Goal: Find contact information: Find contact information

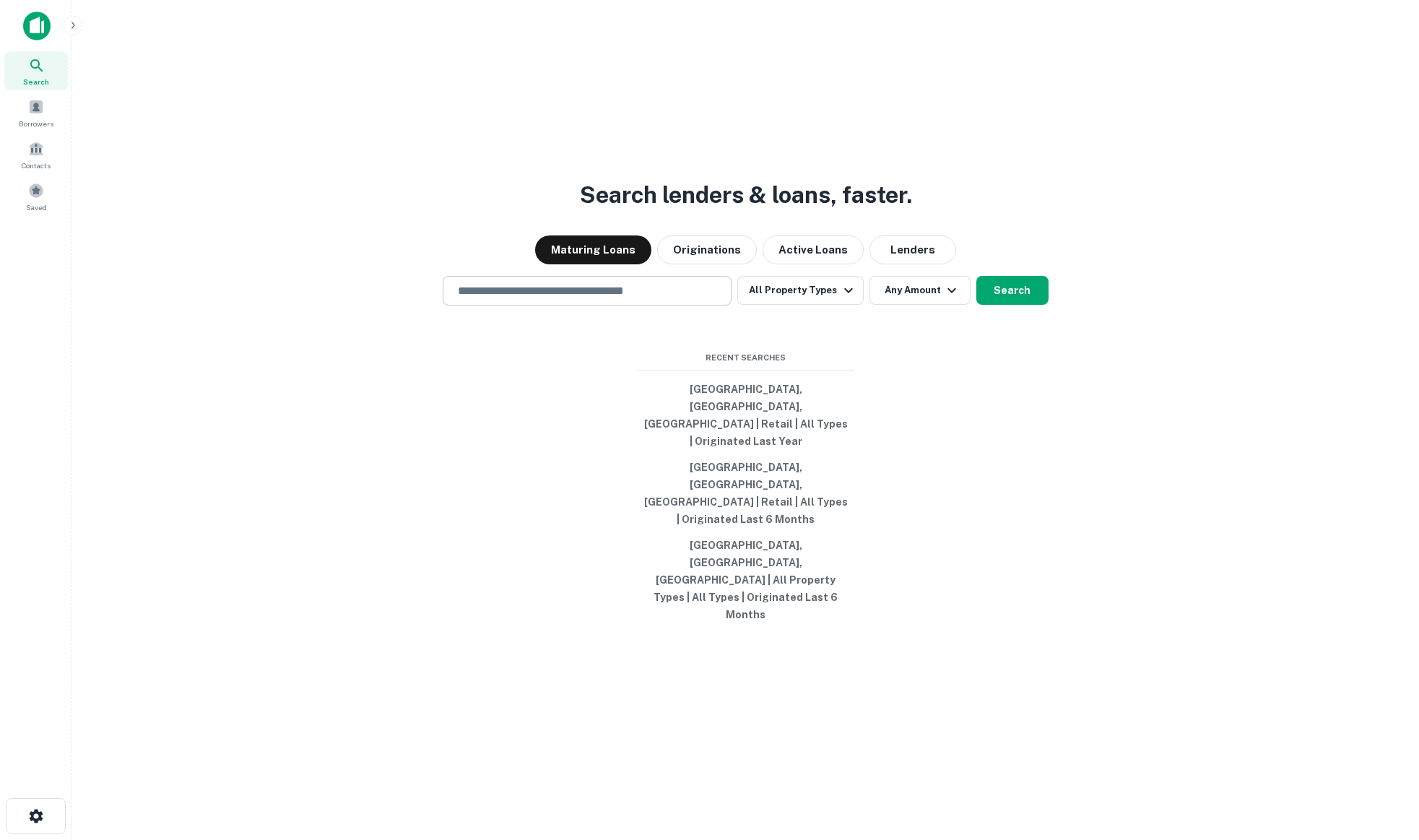
click at [588, 299] on input "text" at bounding box center [587, 290] width 276 height 16
click at [901, 264] on button "Lenders" at bounding box center [913, 249] width 87 height 29
click at [563, 299] on input "text" at bounding box center [587, 290] width 276 height 16
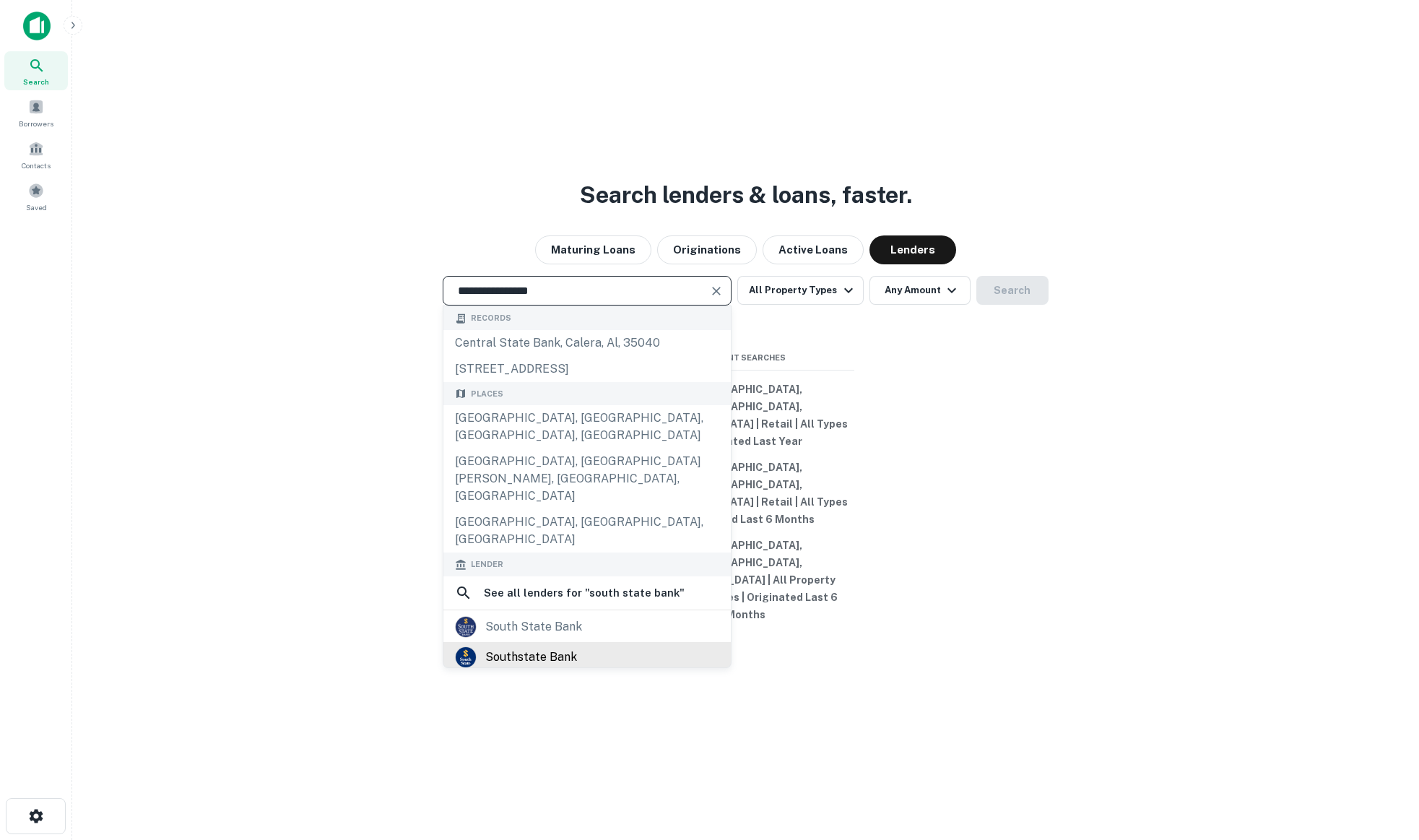
type input "**********"
click at [514, 667] on div "southstate bank" at bounding box center [532, 656] width 92 height 22
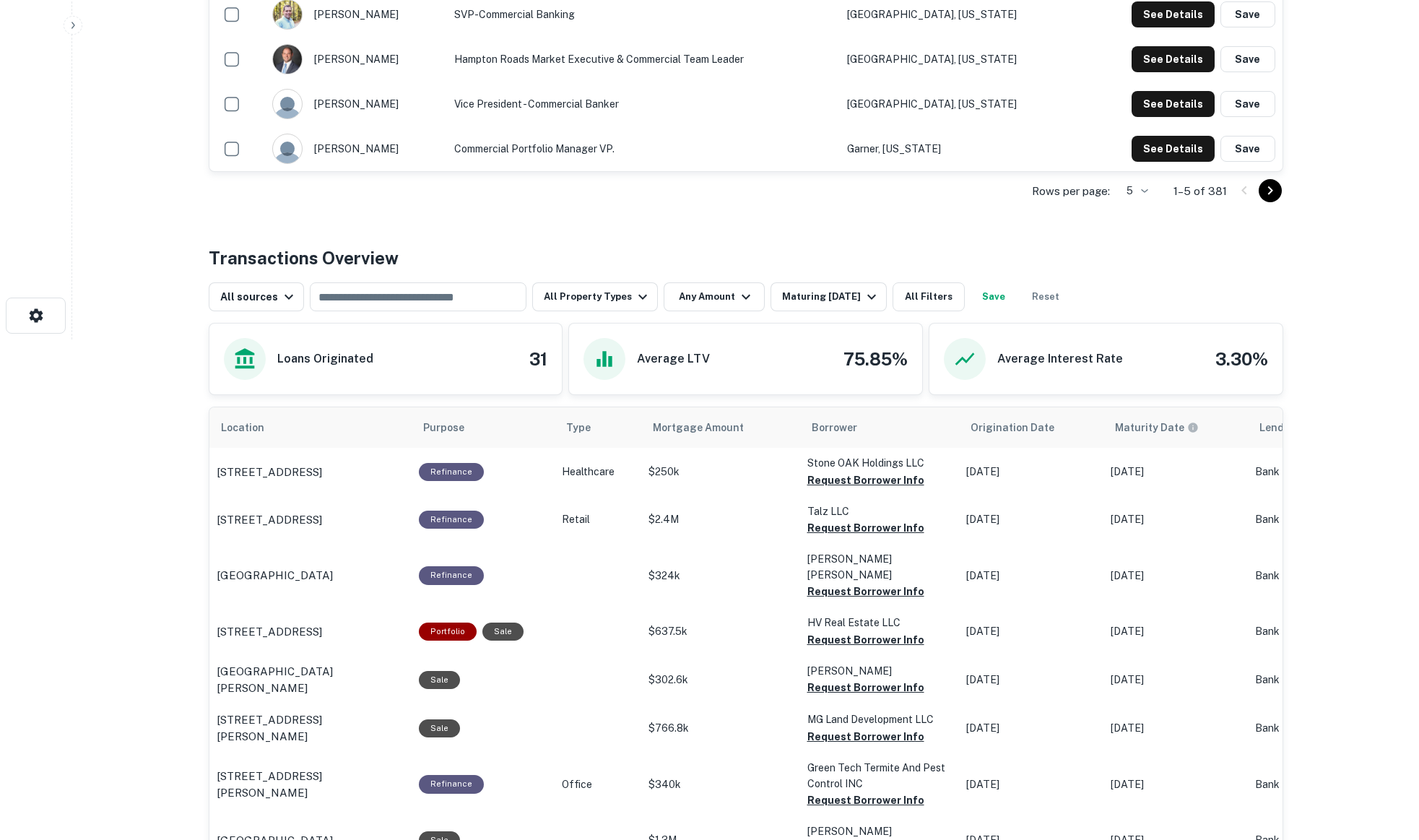
scroll to position [505, 0]
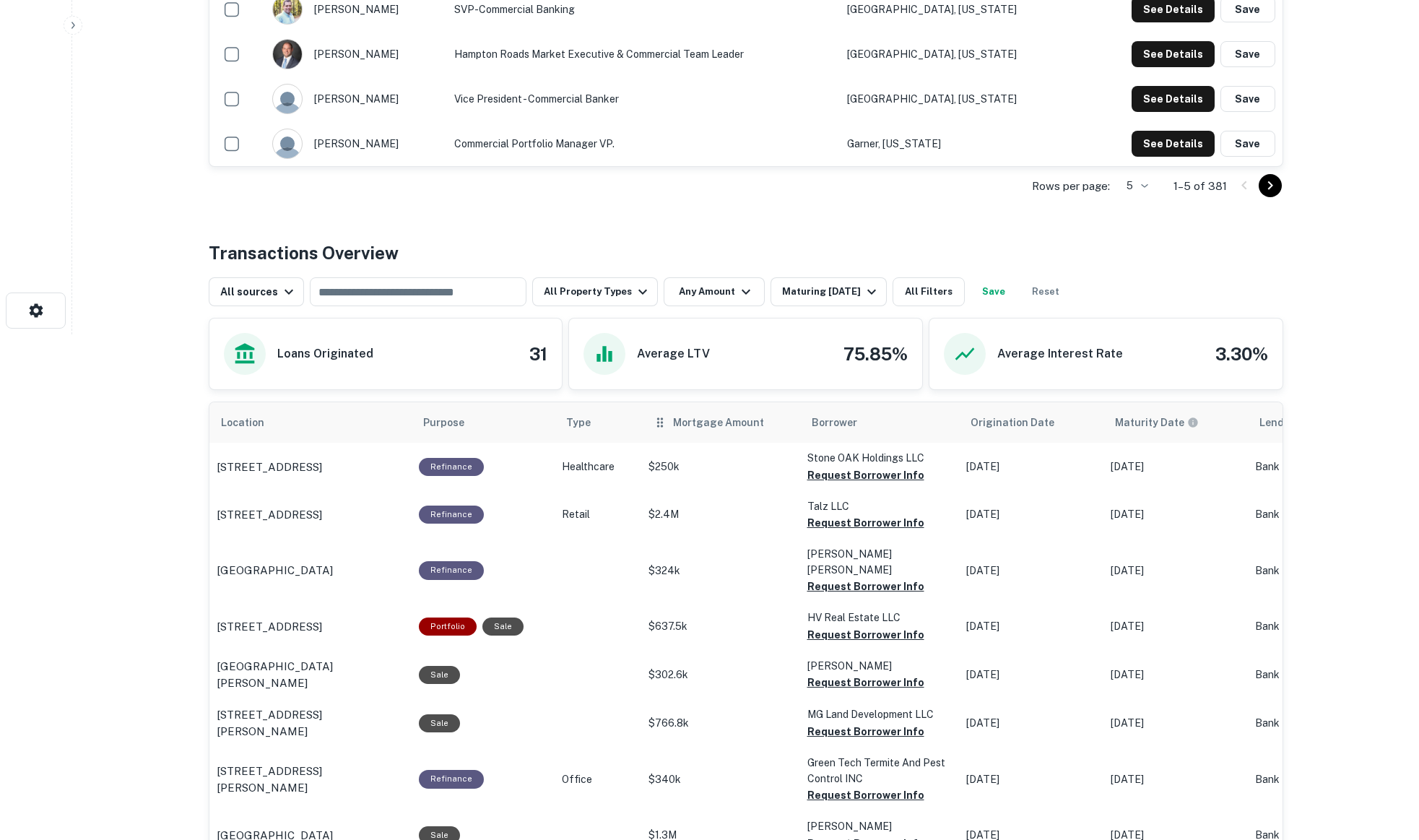
click at [690, 433] on th "Mortgage Amount" at bounding box center [721, 422] width 159 height 41
click at [697, 423] on span "Mortgage Amount" at bounding box center [728, 422] width 110 height 17
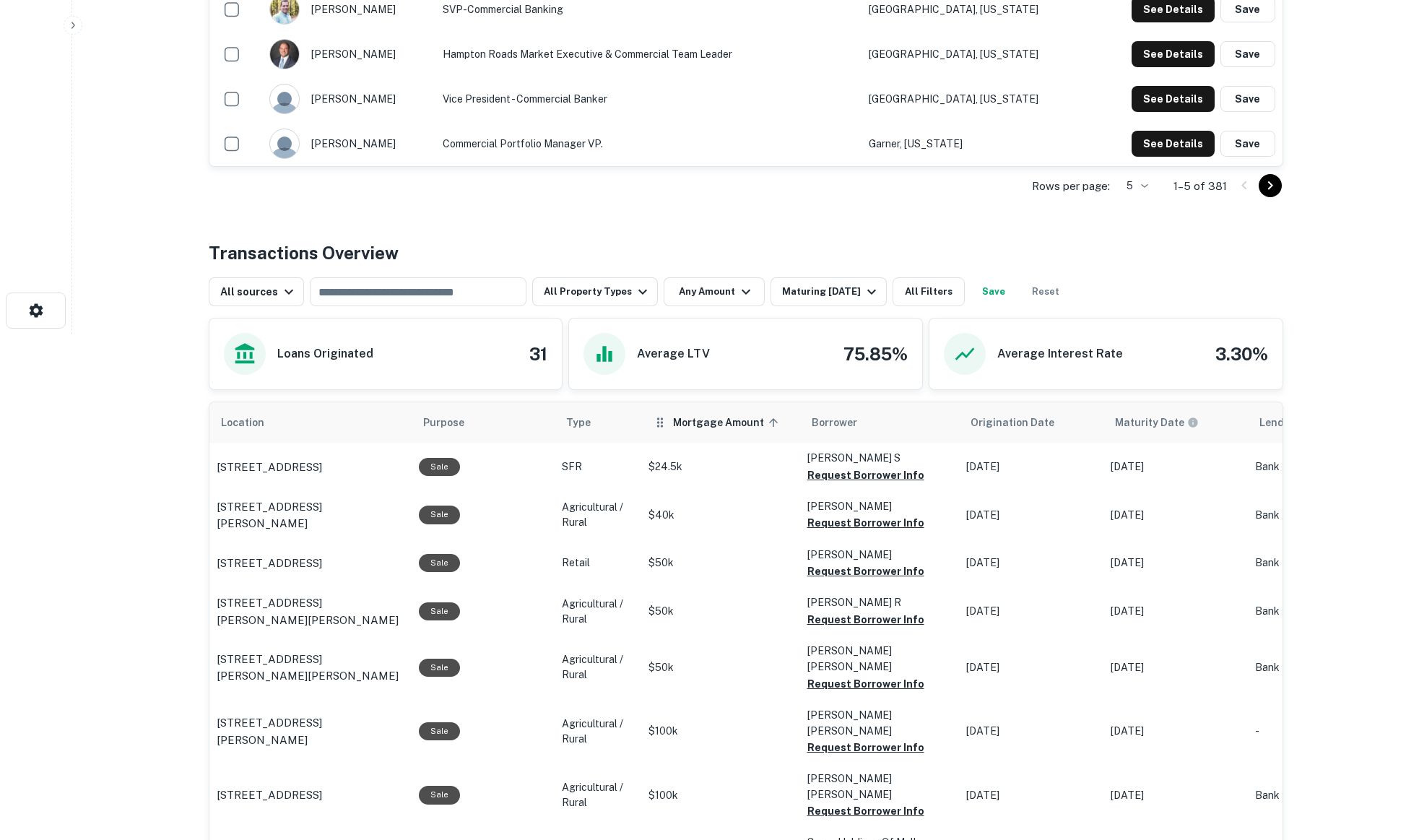
click at [685, 428] on span "Mortgage Amount sorted ascending" at bounding box center [728, 422] width 110 height 17
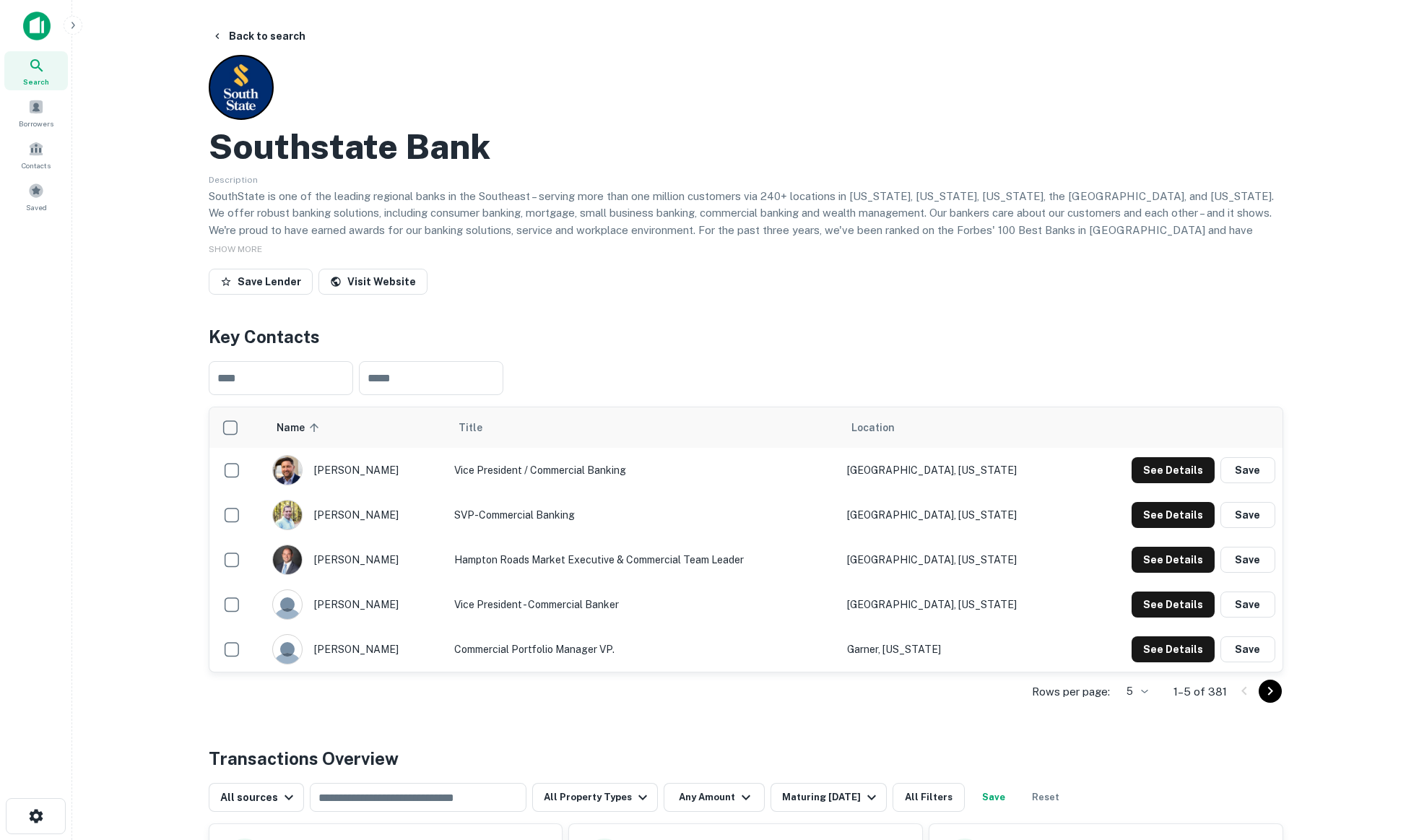
click at [1174, 471] on button "See Details" at bounding box center [1174, 470] width 83 height 26
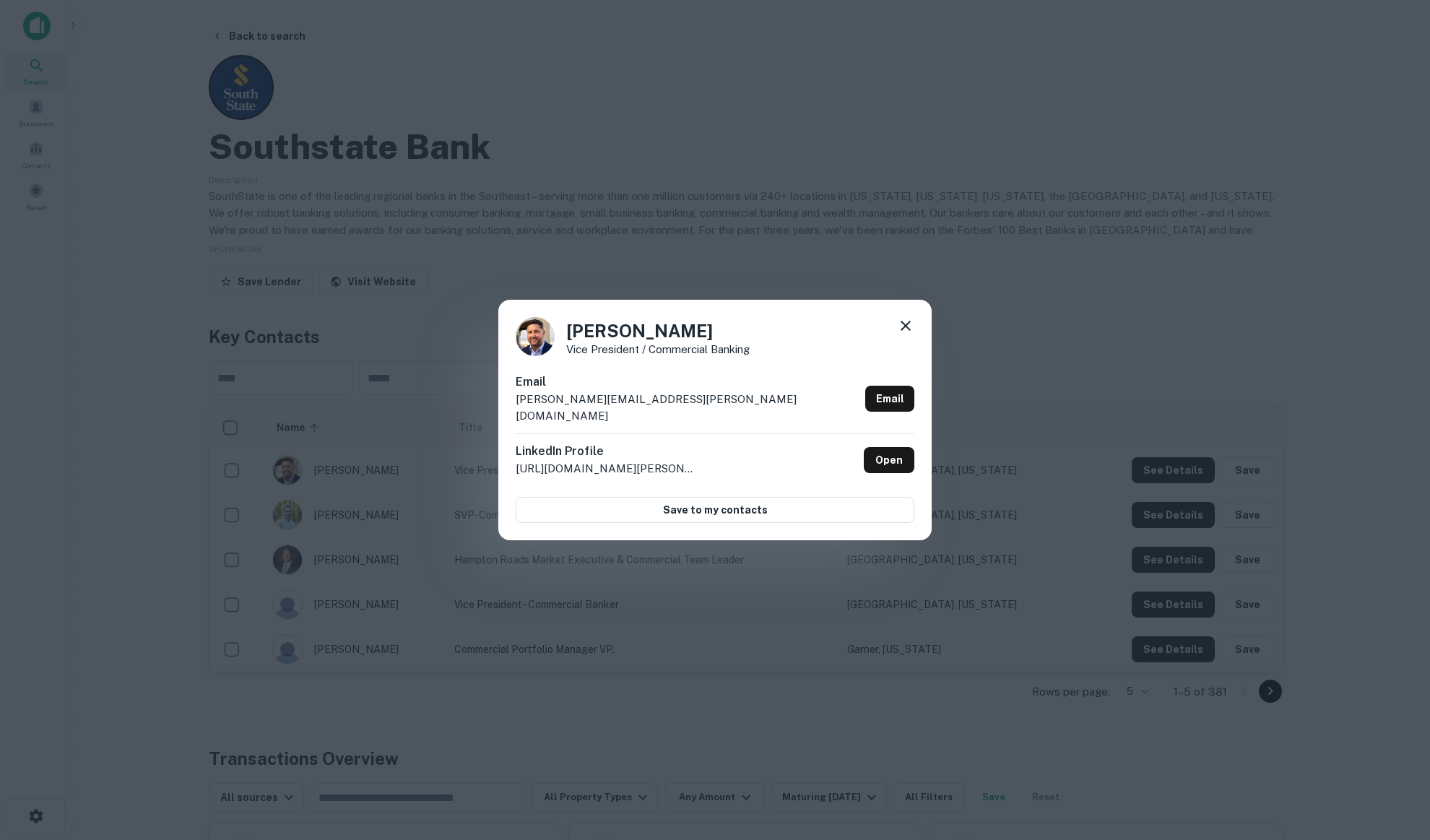
drag, startPoint x: 610, startPoint y: 411, endPoint x: 658, endPoint y: 409, distance: 48.0
click at [658, 409] on p "[PERSON_NAME][EMAIL_ADDRESS][PERSON_NAME][DOMAIN_NAME]" at bounding box center [688, 407] width 343 height 34
drag, startPoint x: 693, startPoint y: 408, endPoint x: 410, endPoint y: 421, distance: 283.3
click at [410, 421] on div "[PERSON_NAME] Vice President / Commercial Banking Email [PERSON_NAME][EMAIL_ADD…" at bounding box center [715, 420] width 1430 height 840
copy p "[PERSON_NAME][EMAIL_ADDRESS][PERSON_NAME][DOMAIN_NAME]"
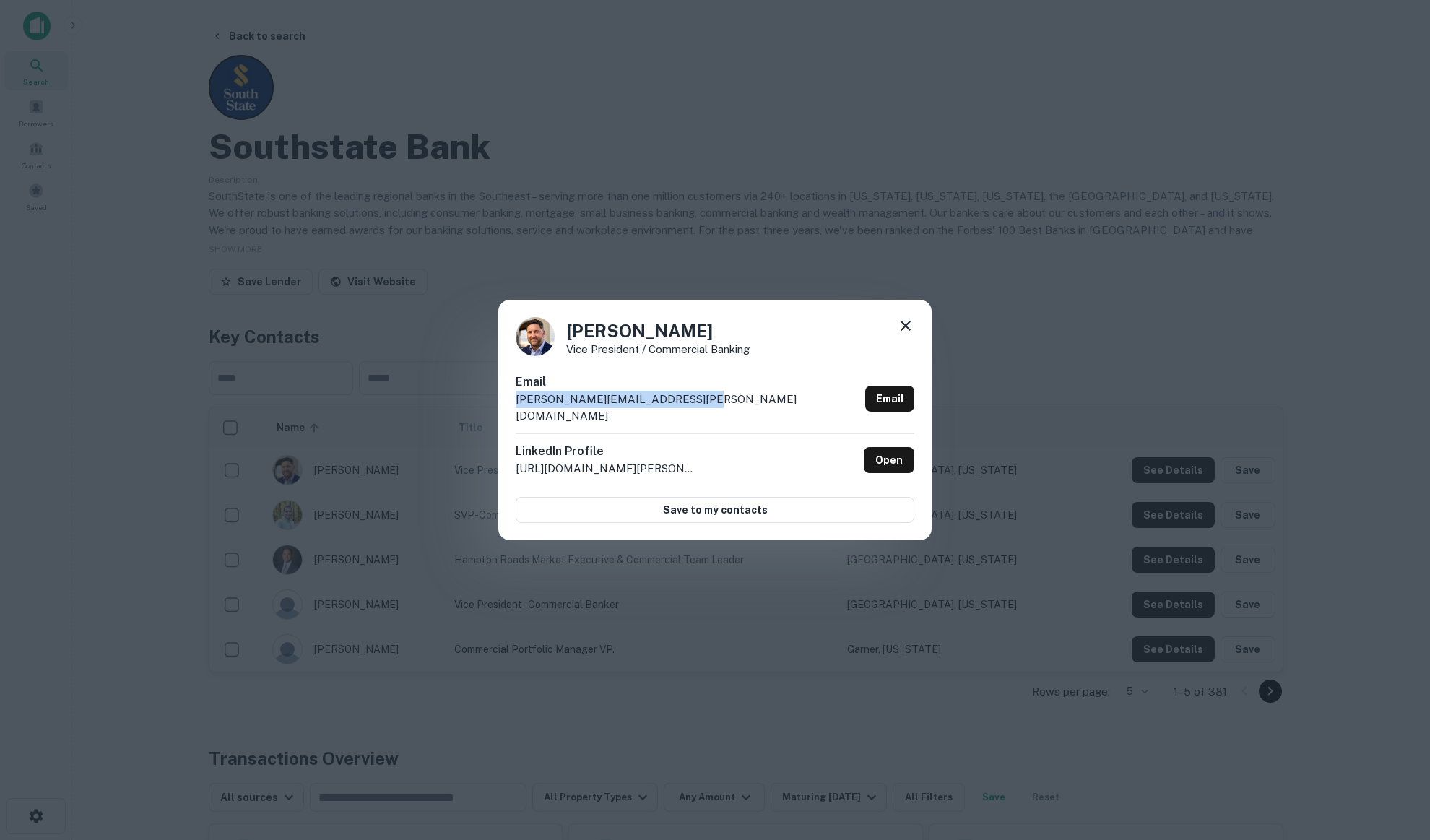
click at [904, 330] on icon at bounding box center [905, 326] width 17 height 17
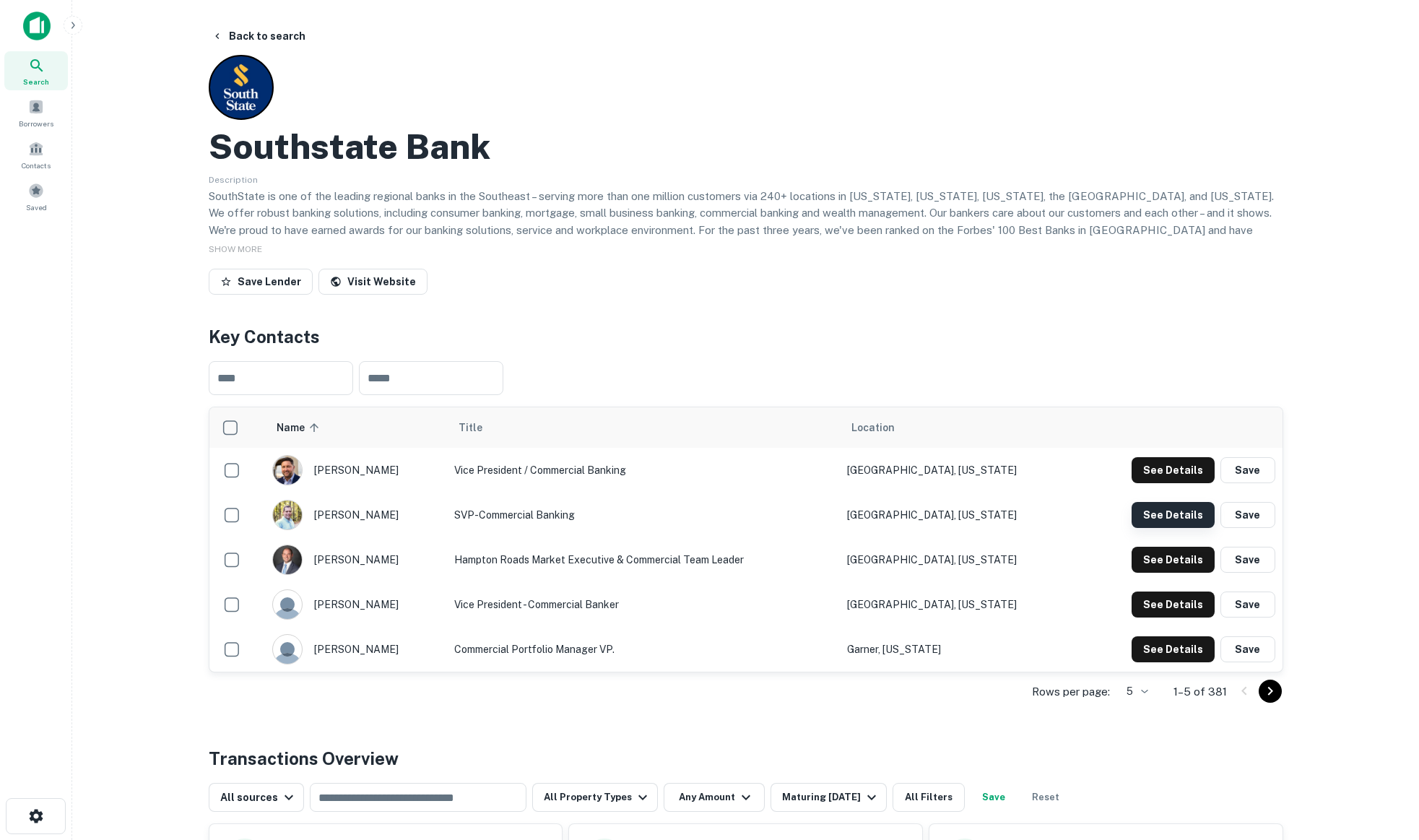
click at [1178, 483] on button "See Details" at bounding box center [1174, 470] width 83 height 26
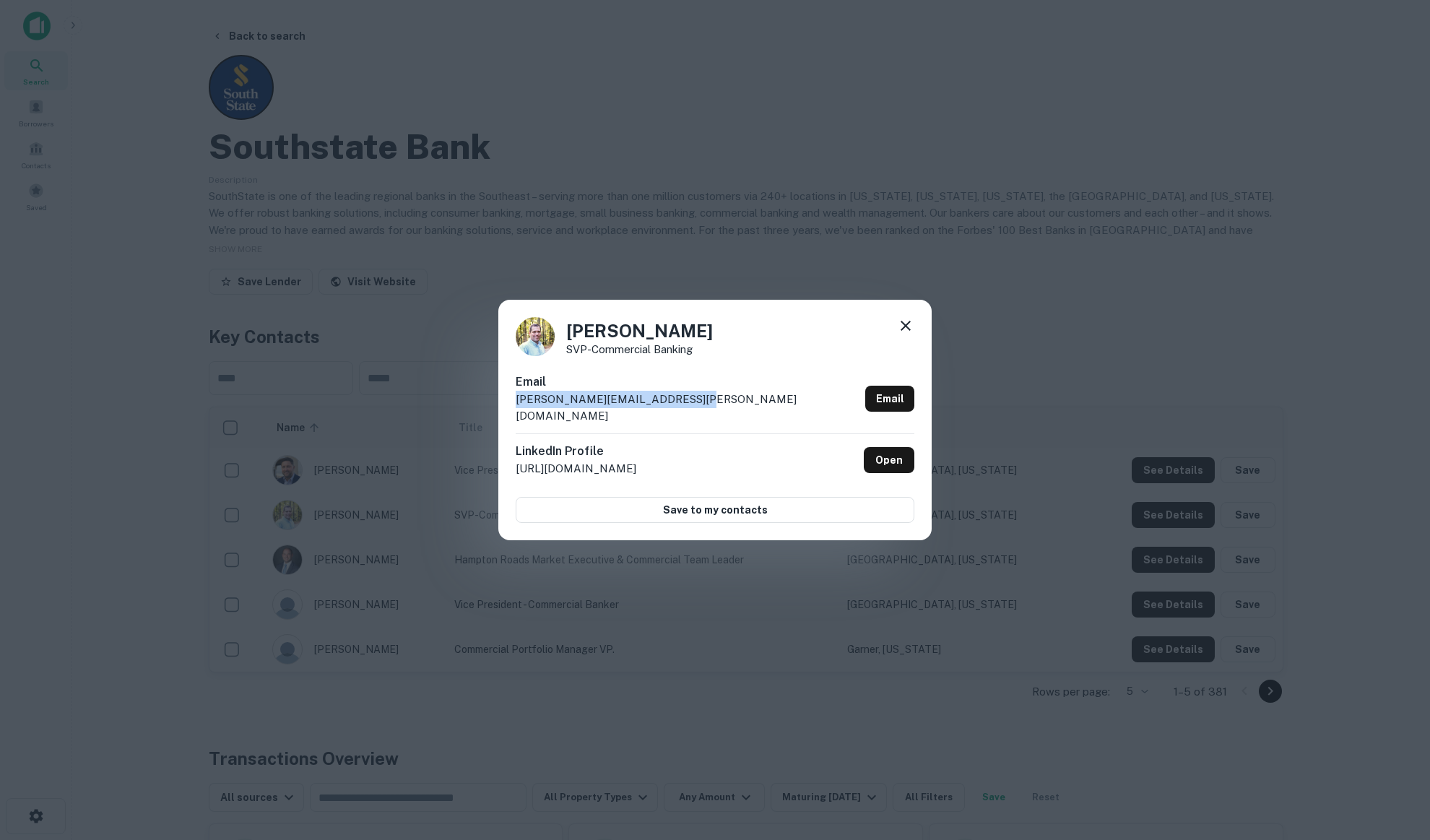
drag, startPoint x: 696, startPoint y: 409, endPoint x: 482, endPoint y: 417, distance: 214.1
click at [482, 417] on div "[PERSON_NAME] SVP-Commercial Banking Email [PERSON_NAME][EMAIL_ADDRESS][DOMAIN_…" at bounding box center [715, 420] width 1430 height 840
copy p "[PERSON_NAME][EMAIL_ADDRESS][PERSON_NAME][DOMAIN_NAME]"
click at [906, 332] on icon at bounding box center [905, 326] width 17 height 17
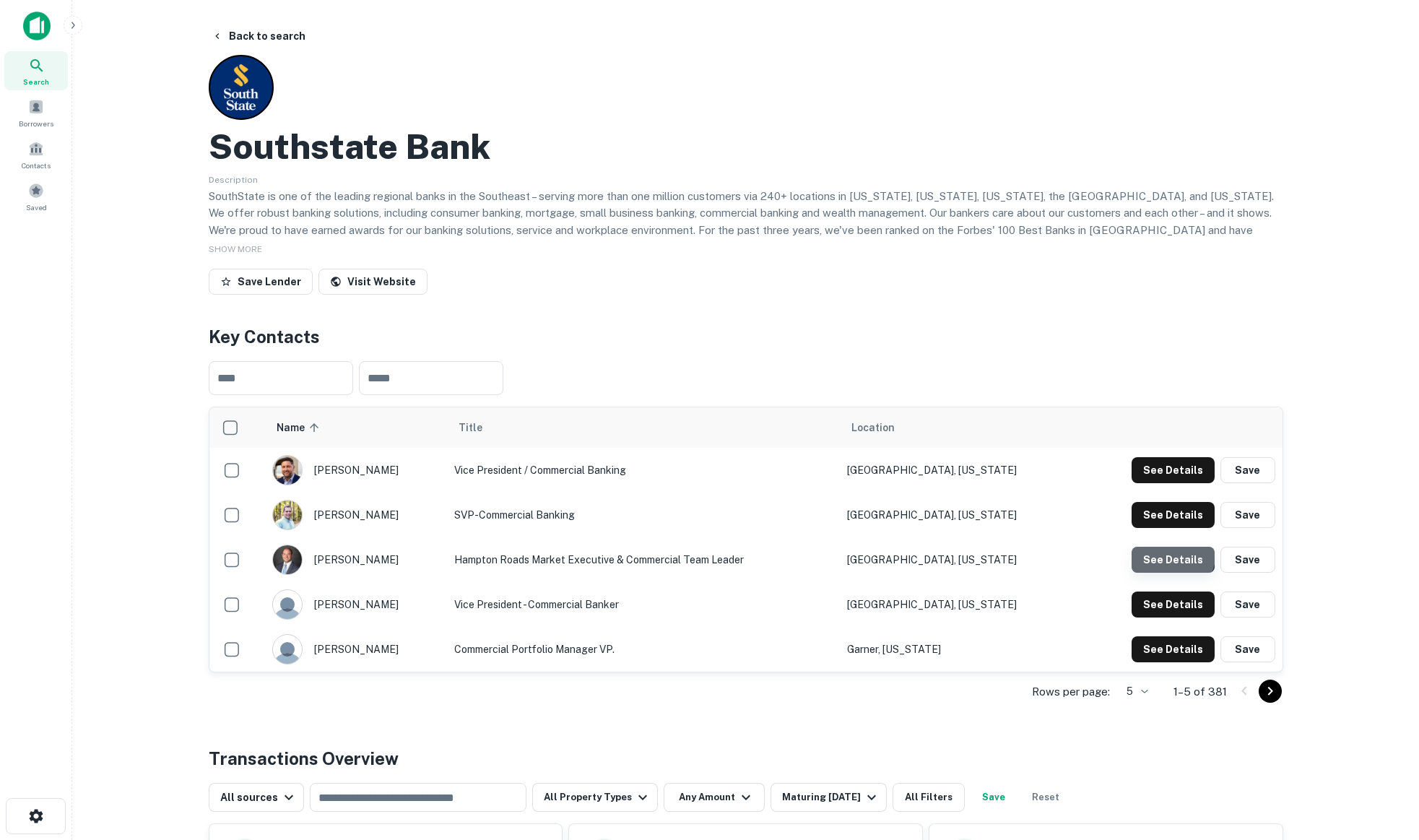
click at [1165, 483] on button "See Details" at bounding box center [1174, 470] width 83 height 26
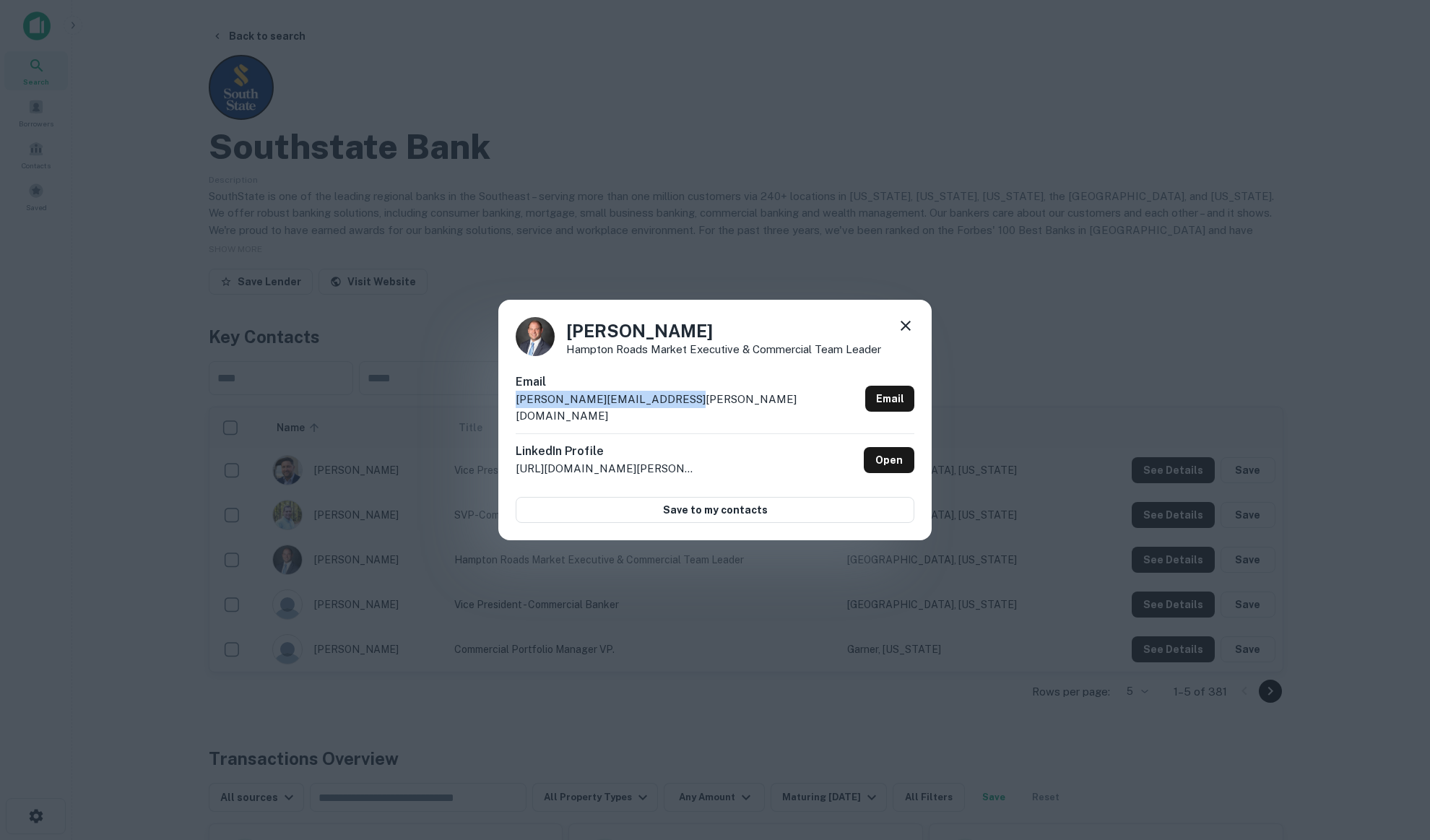
drag, startPoint x: 686, startPoint y: 408, endPoint x: 395, endPoint y: 413, distance: 291.0
click at [395, 413] on div "[PERSON_NAME] [PERSON_NAME] Roads Market Executive & Commercial Team Leader Ema…" at bounding box center [715, 420] width 1430 height 840
copy p "[PERSON_NAME][EMAIL_ADDRESS][PERSON_NAME][DOMAIN_NAME]"
click at [911, 335] on icon at bounding box center [905, 326] width 17 height 17
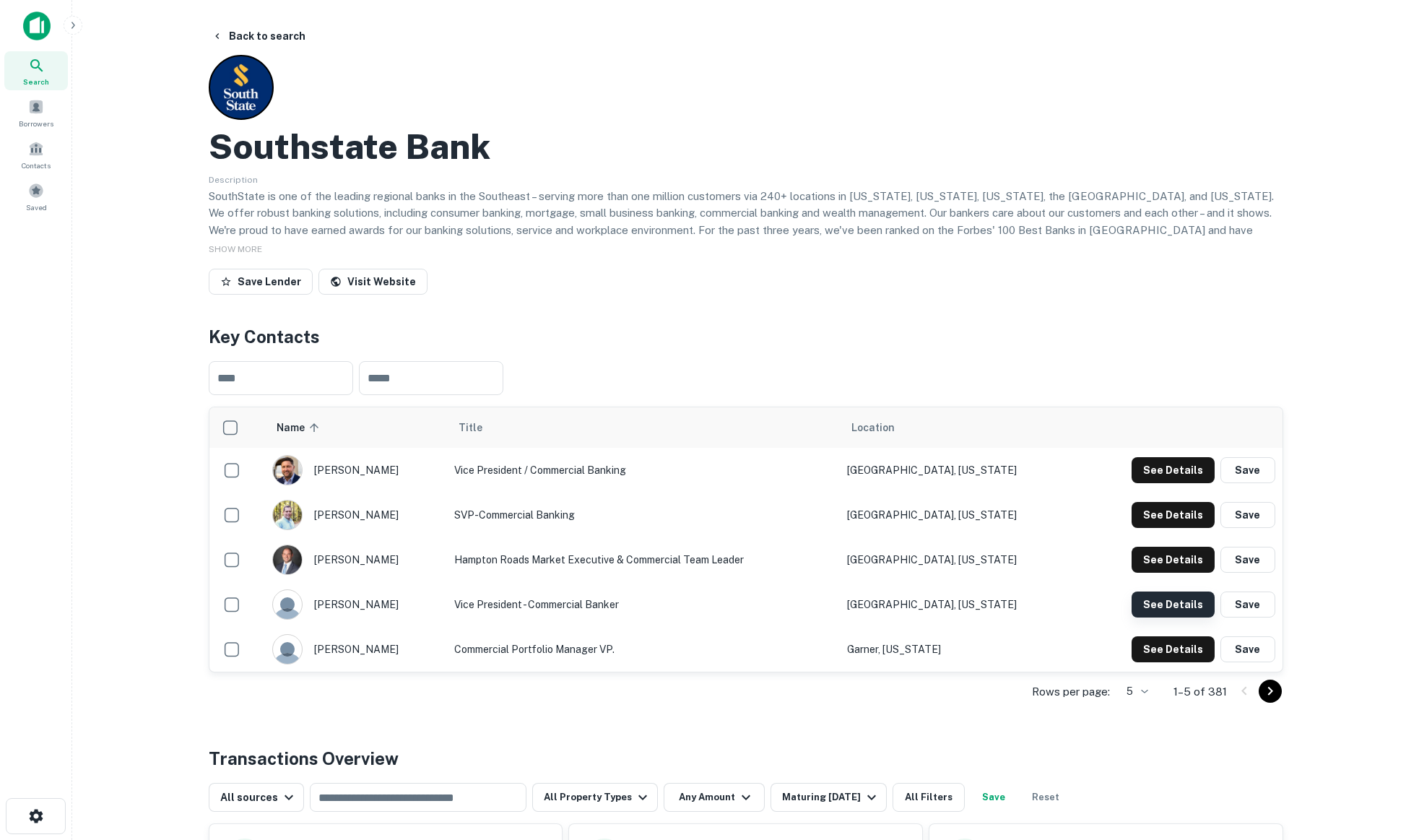
click at [1153, 483] on button "See Details" at bounding box center [1174, 470] width 83 height 26
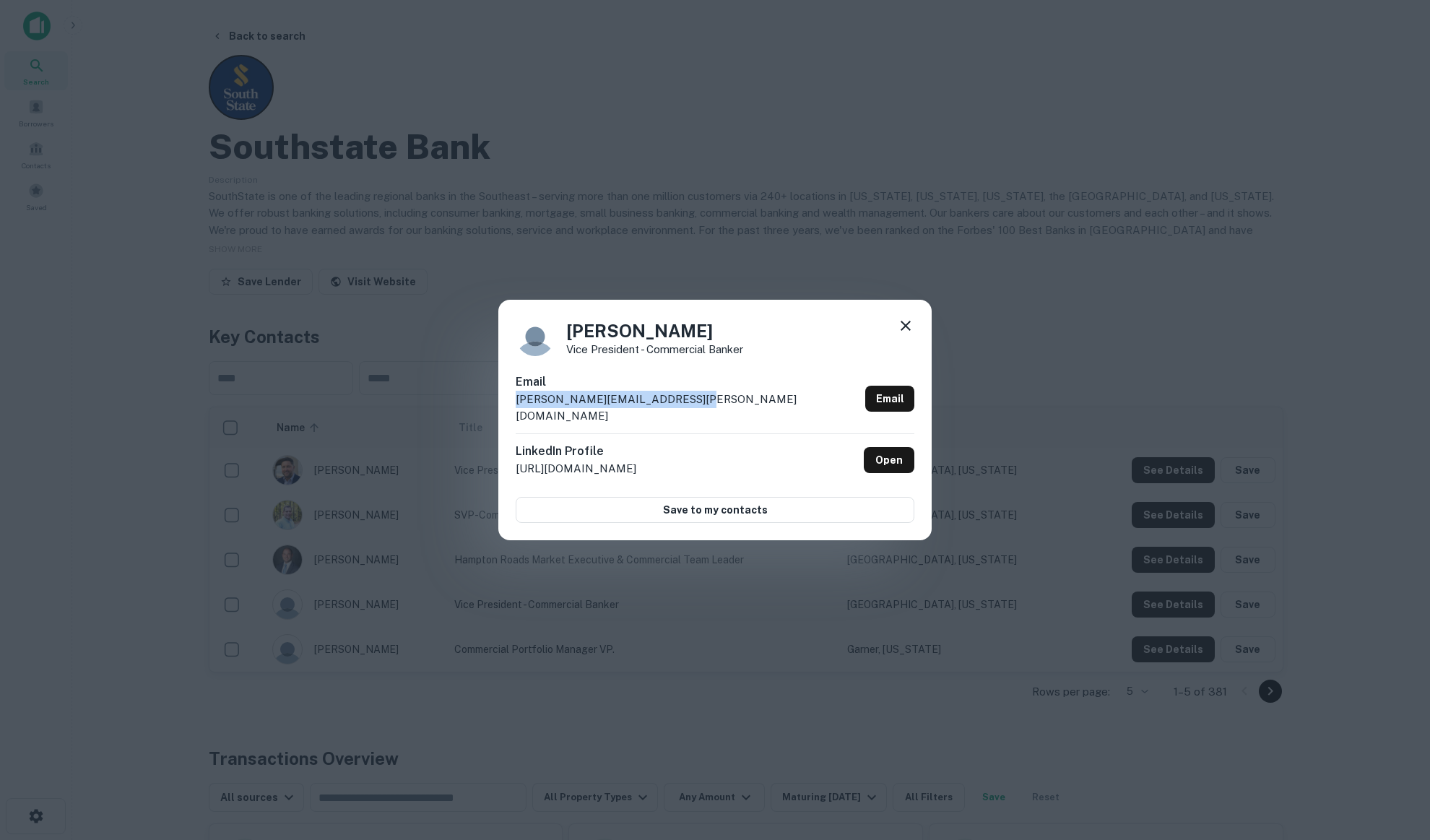
drag, startPoint x: 697, startPoint y: 407, endPoint x: 480, endPoint y: 414, distance: 217.1
click at [480, 414] on div "[PERSON_NAME] Vice President - Commercial Banker Email [EMAIL_ADDRESS][DOMAIN_N…" at bounding box center [715, 420] width 1430 height 840
copy p "[PERSON_NAME][EMAIL_ADDRESS][PERSON_NAME][DOMAIN_NAME]"
click at [907, 330] on icon at bounding box center [906, 326] width 10 height 10
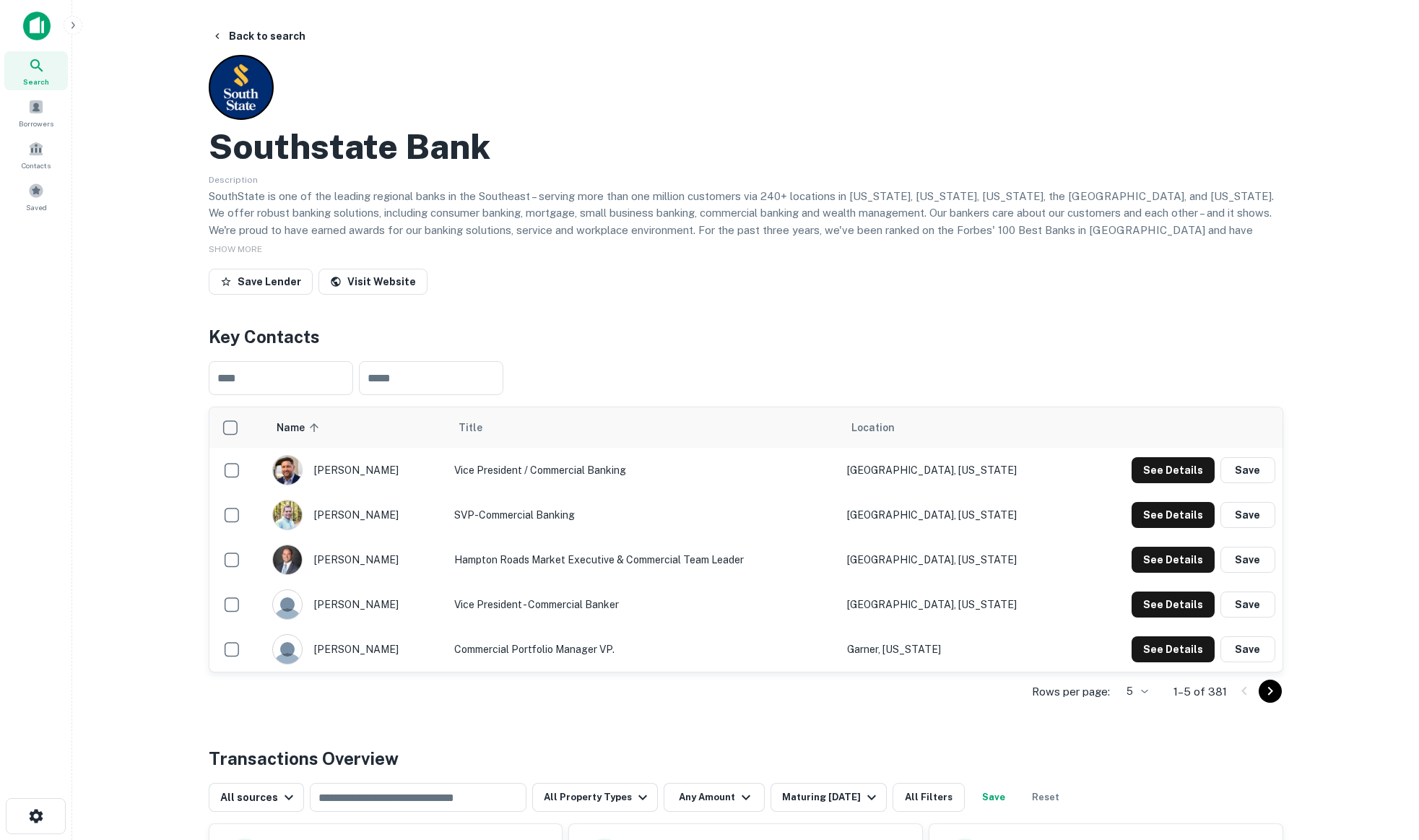
click at [385, 700] on div "Rows per page: 5 * 1–5 of 381" at bounding box center [746, 691] width 1075 height 39
